Goal: Use online tool/utility: Utilize a website feature to perform a specific function

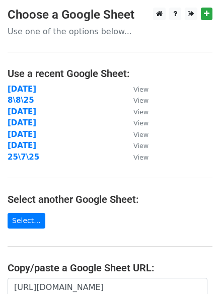
scroll to position [175, 0]
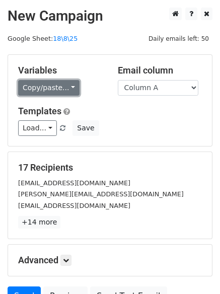
click at [48, 88] on link "Copy/paste..." at bounding box center [49, 88] width 62 height 16
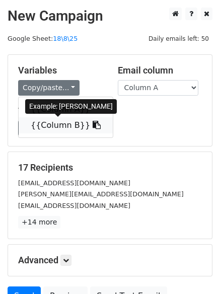
click at [52, 122] on link "{{Column B}}" at bounding box center [66, 125] width 94 height 16
